Goal: Navigation & Orientation: Find specific page/section

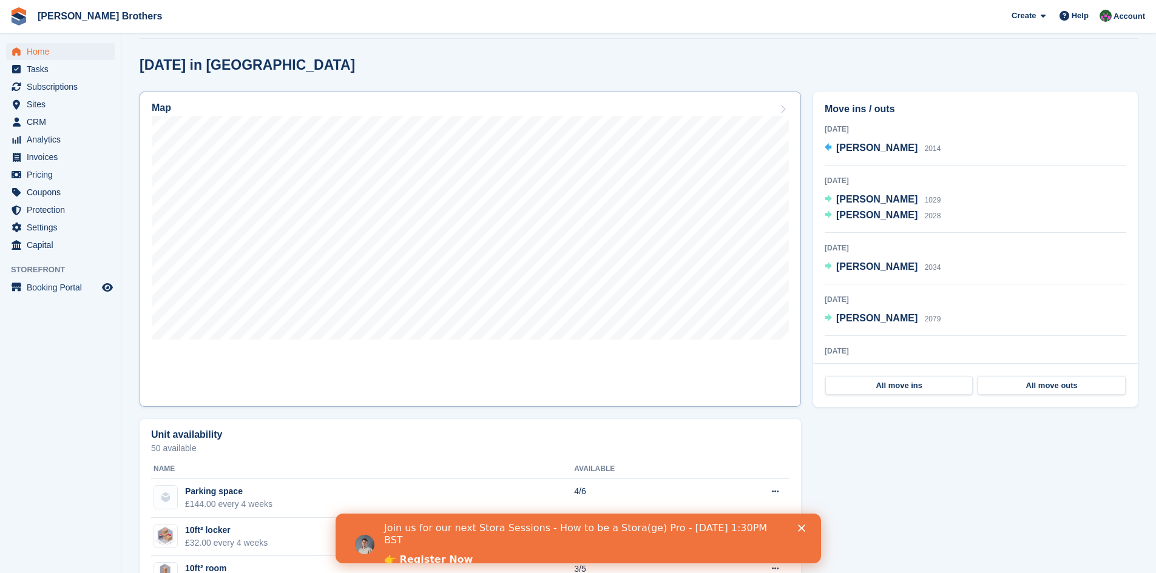
scroll to position [303, 0]
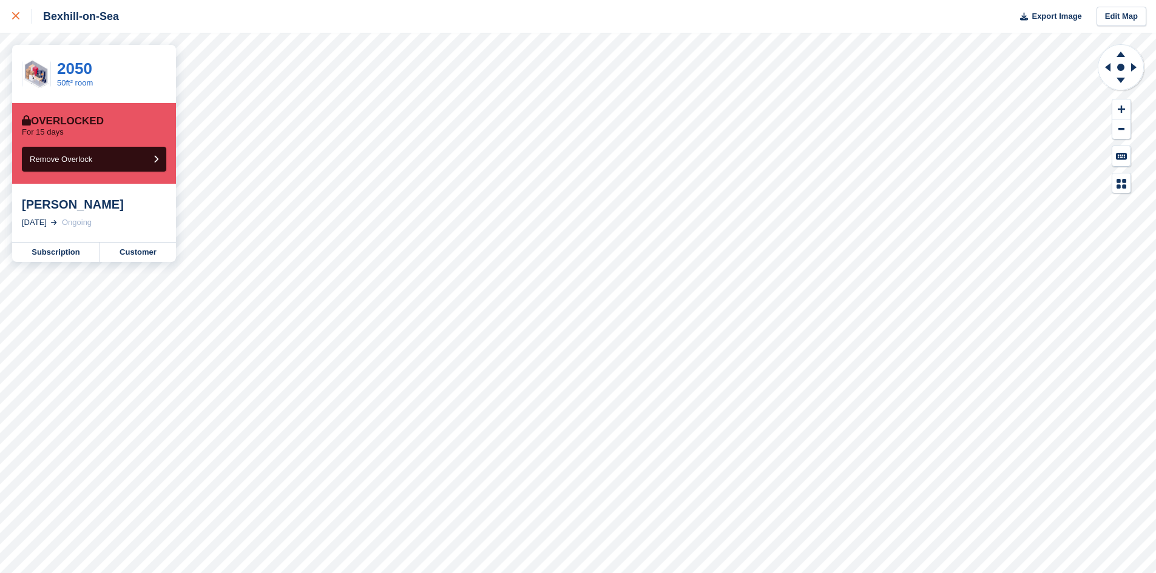
click at [16, 21] on div at bounding box center [22, 16] width 20 height 15
